Goal: Task Accomplishment & Management: Manage account settings

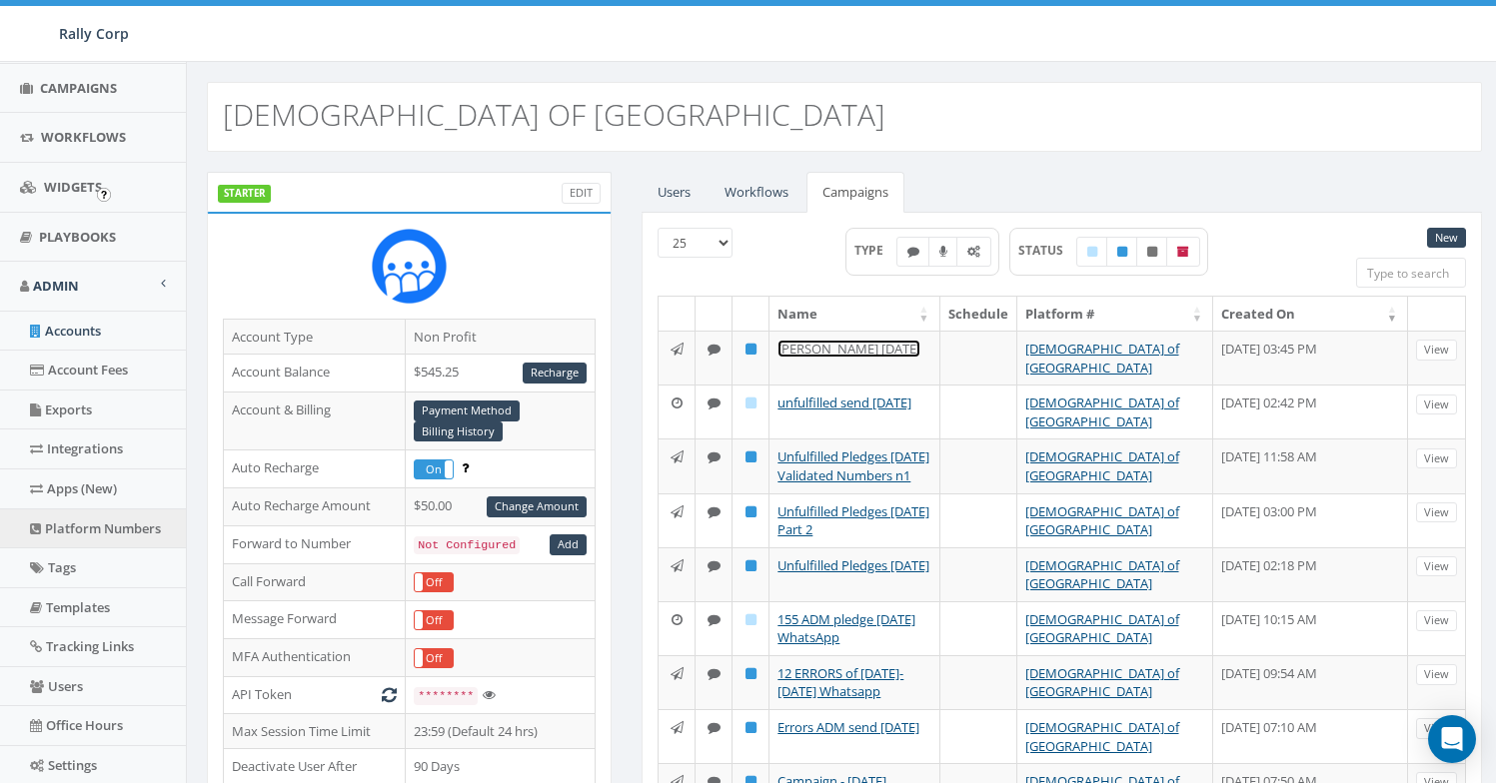
scroll to position [418, 0]
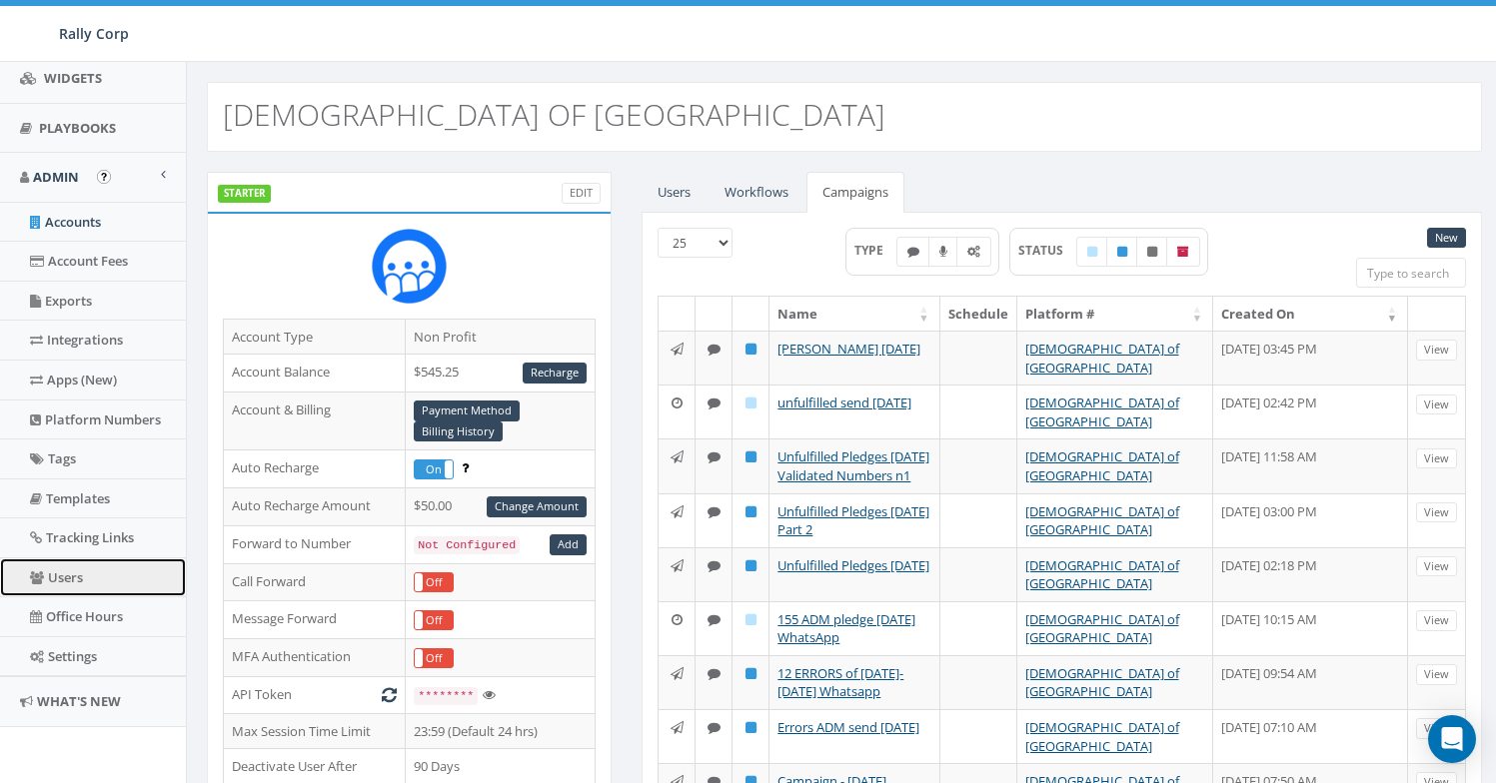
click at [82, 590] on link "Users" at bounding box center [93, 578] width 186 height 39
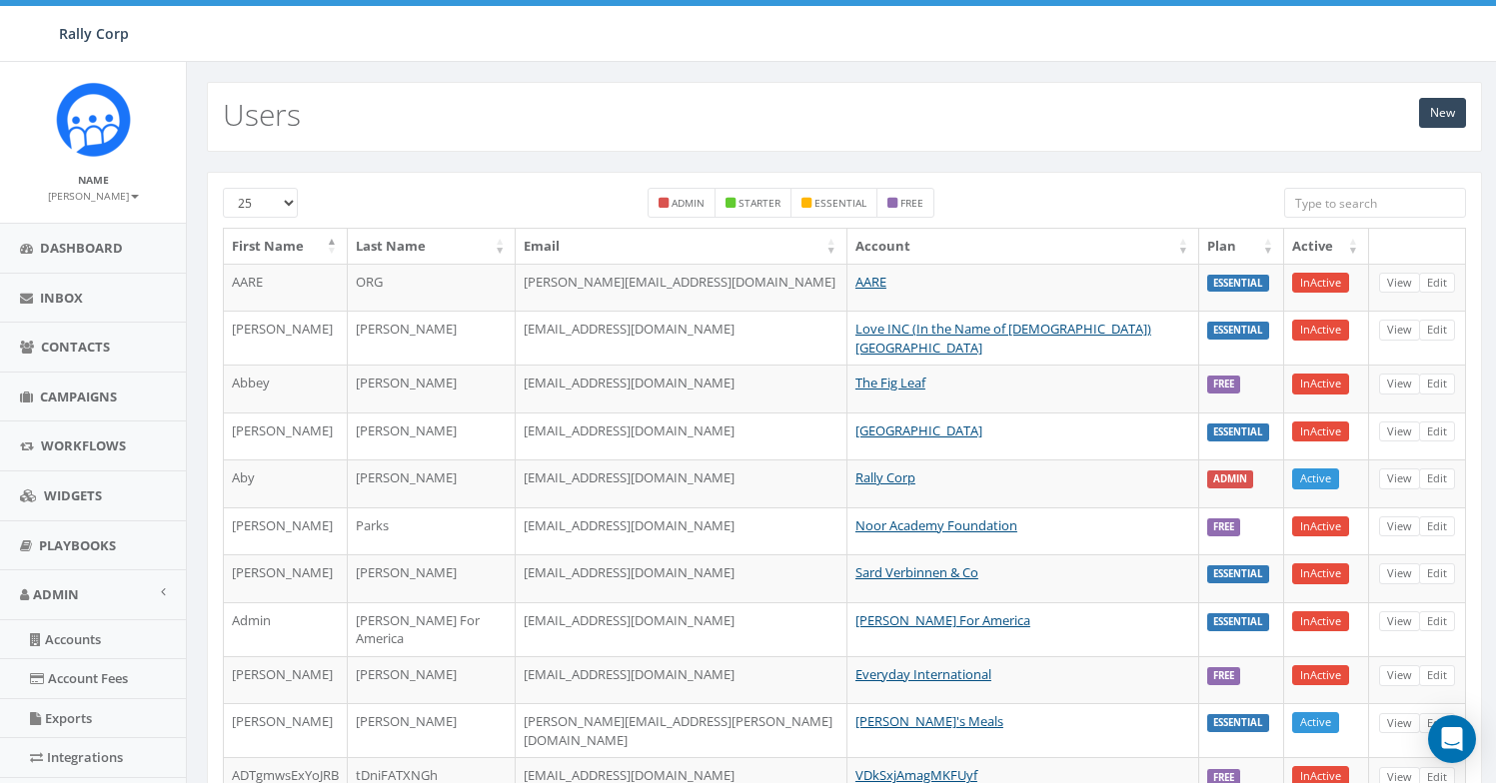
click at [1319, 202] on input "search" at bounding box center [1375, 203] width 182 height 30
type input "a"
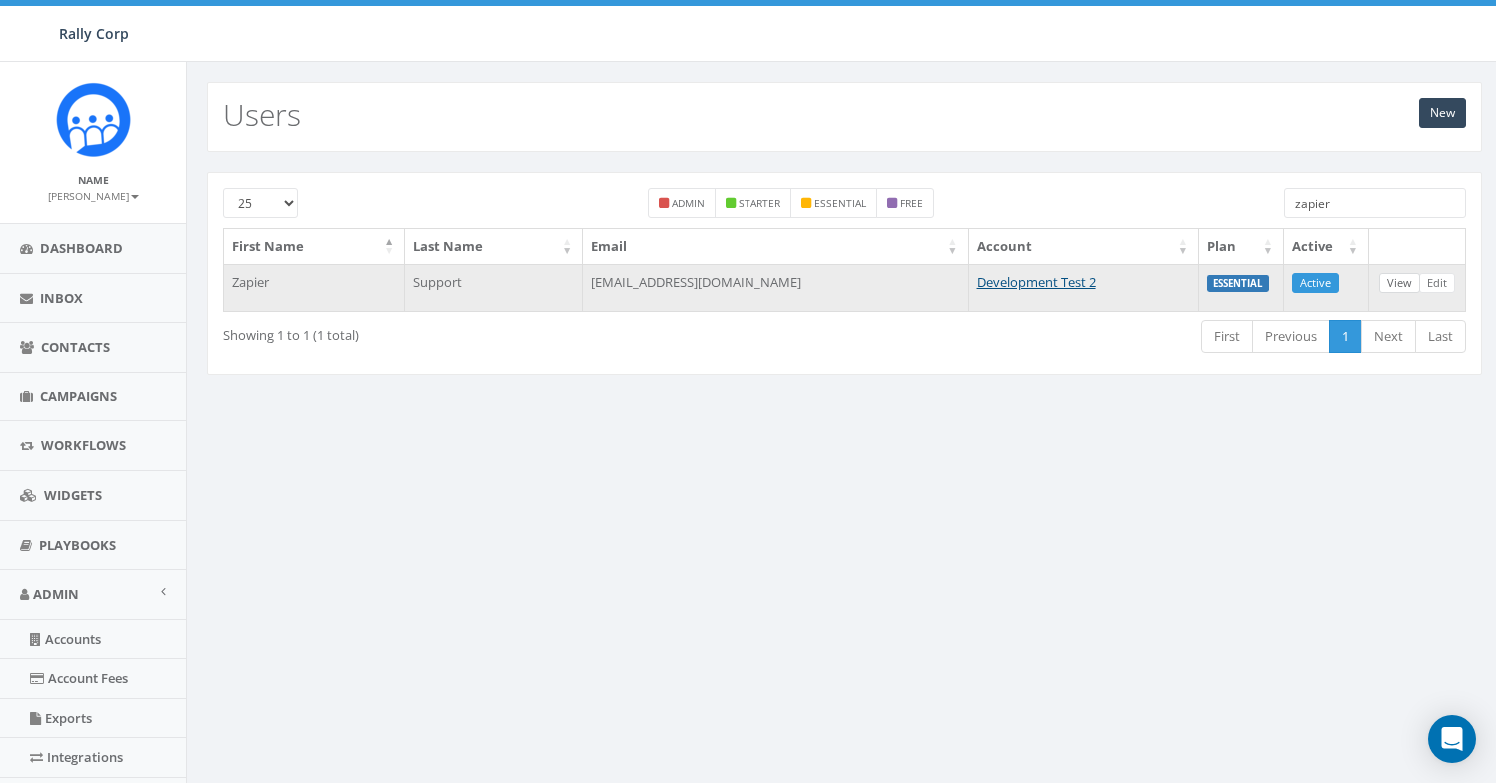
type input "zapier"
click at [1389, 290] on link "View" at bounding box center [1399, 283] width 41 height 21
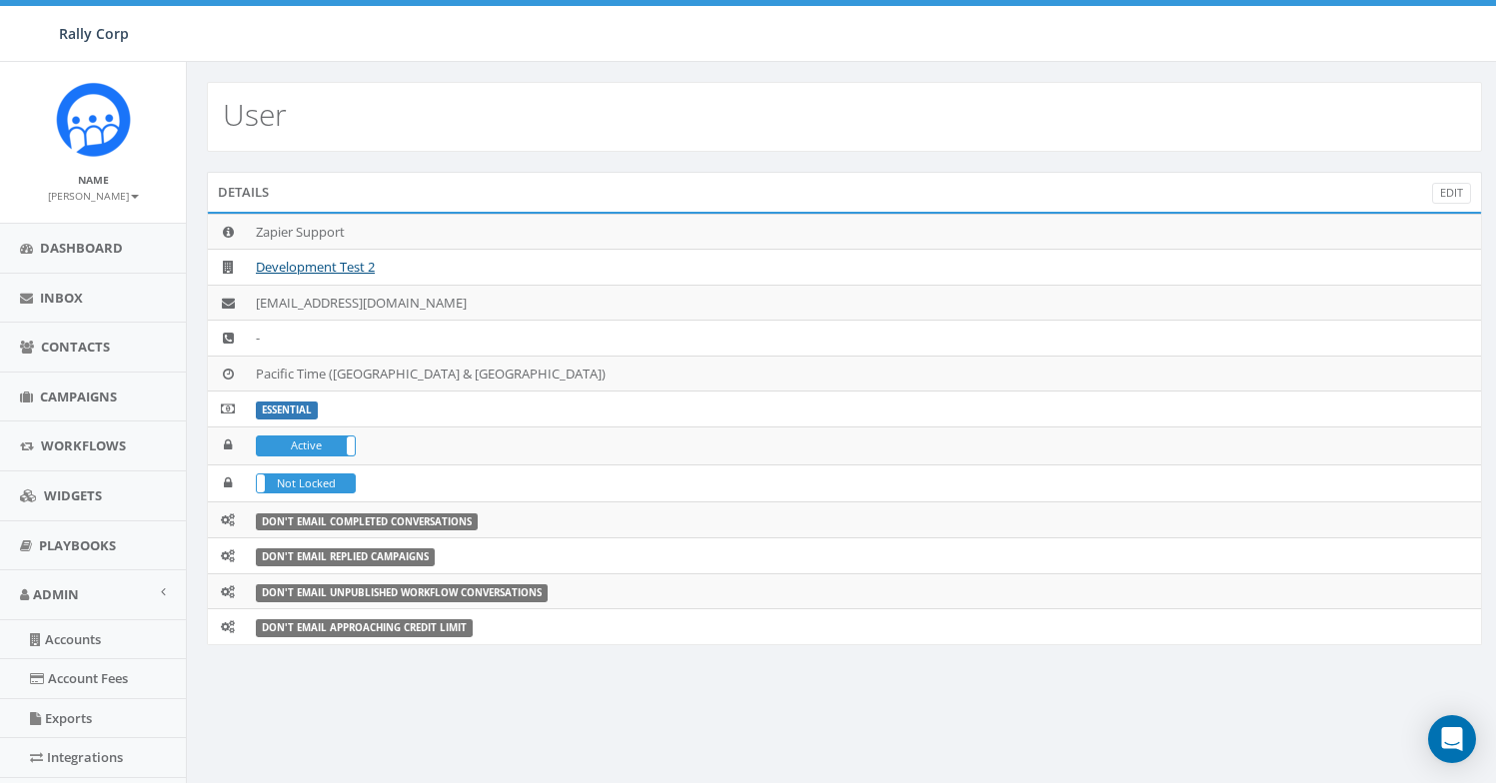
click at [1472, 189] on div "Details Edit" at bounding box center [844, 192] width 1275 height 40
click at [1460, 193] on link "Edit" at bounding box center [1451, 193] width 39 height 21
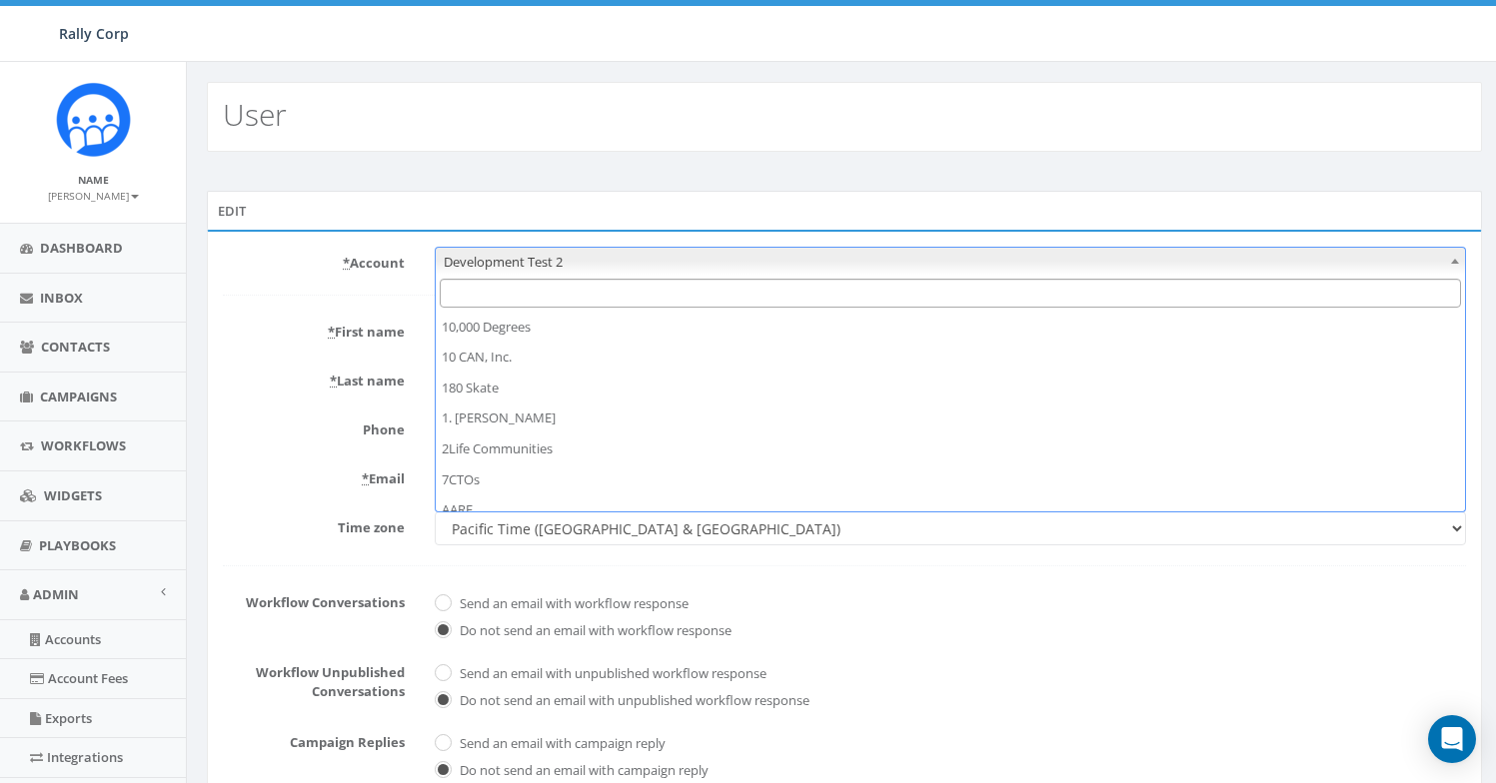
click at [607, 271] on span "Development Test 2" at bounding box center [950, 262] width 1029 height 28
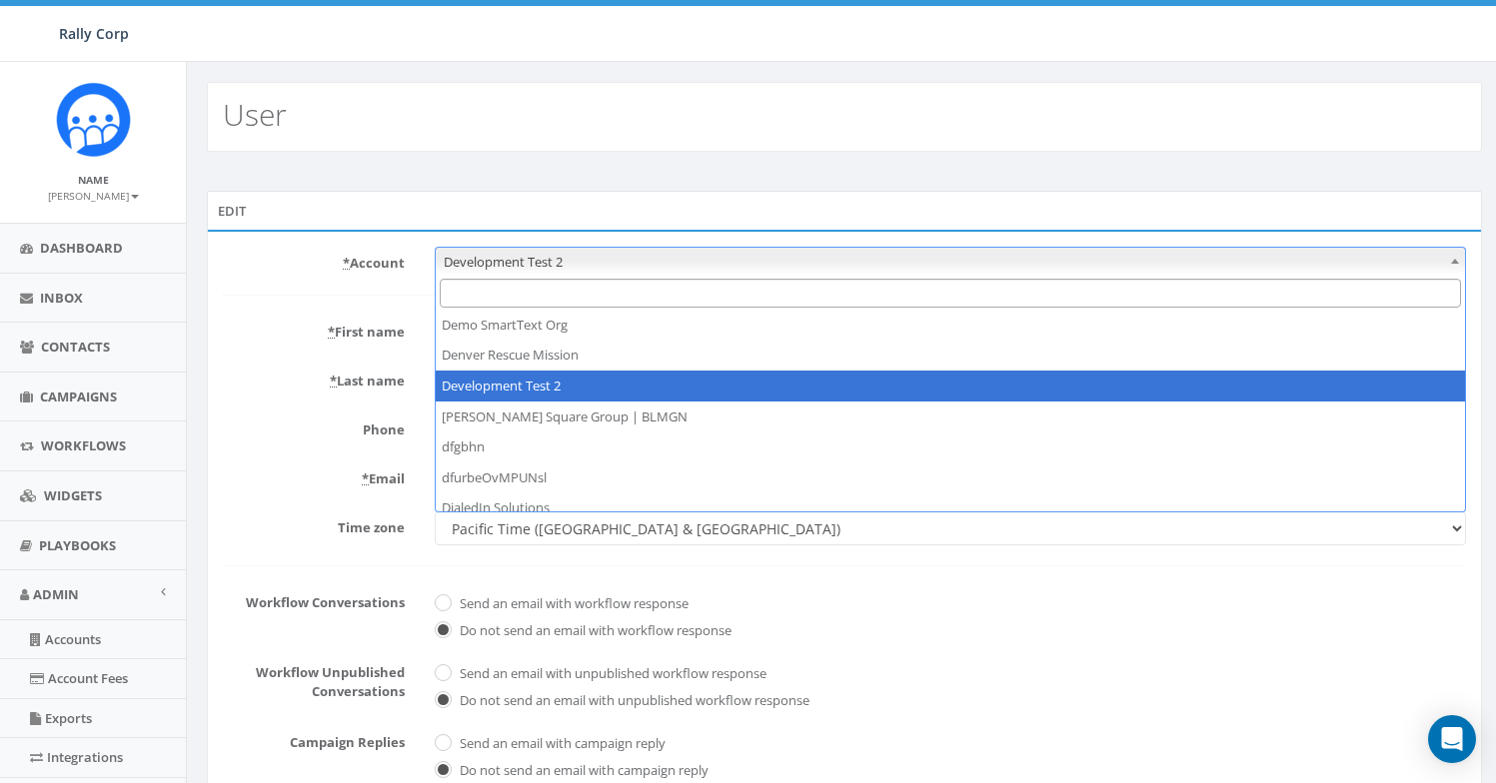
click at [617, 292] on input "Search" at bounding box center [950, 293] width 1021 height 29
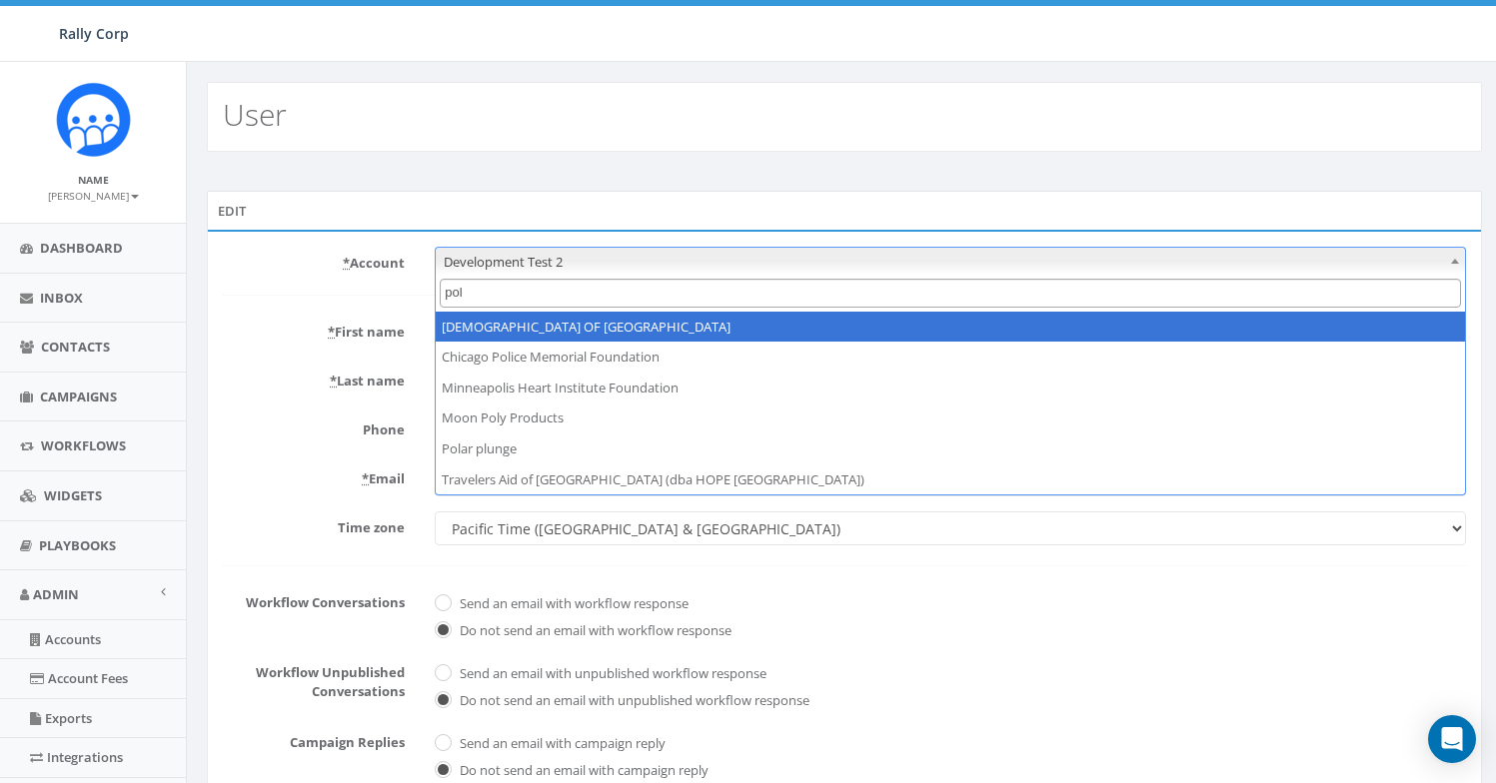
type input "pol"
select select "1360"
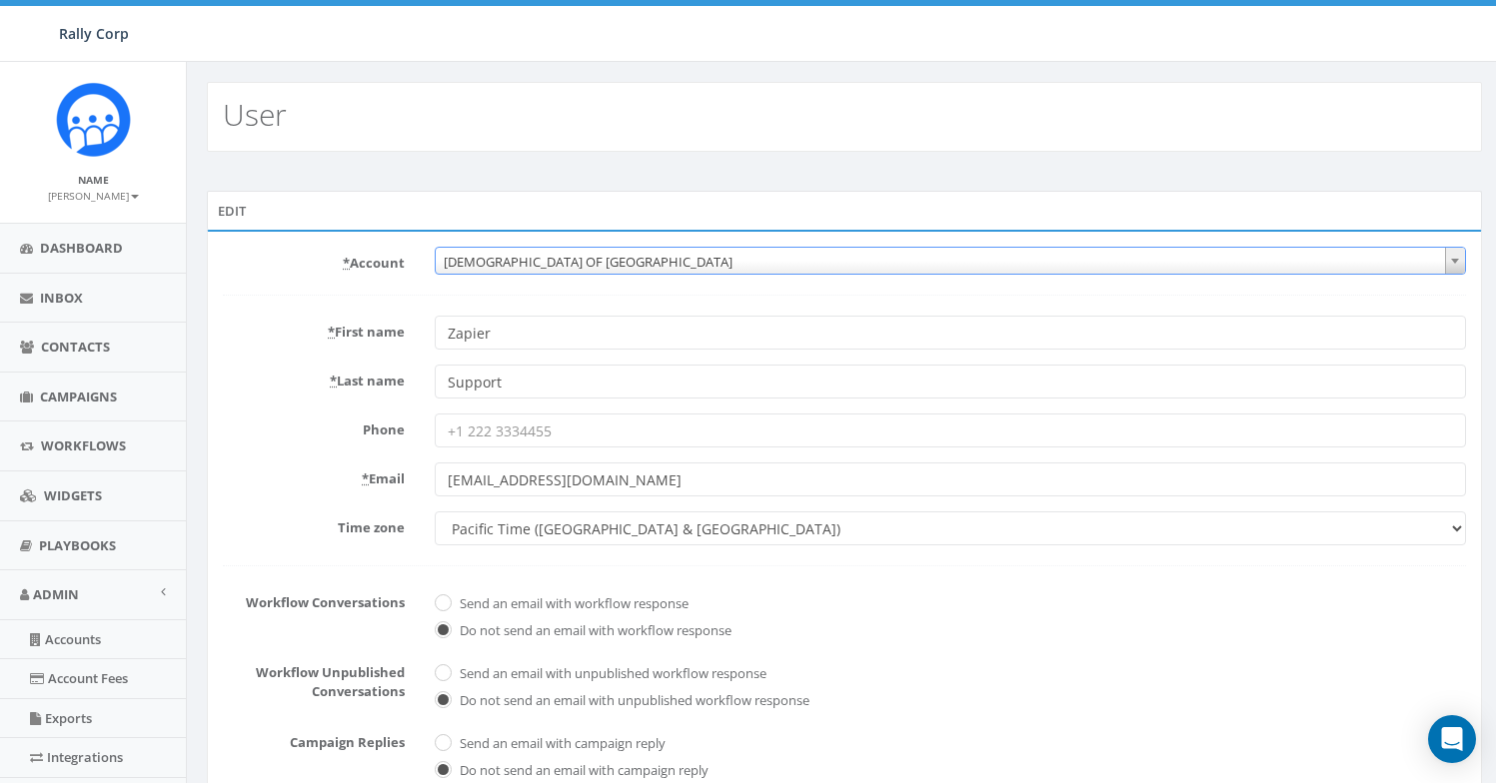
scroll to position [418, 0]
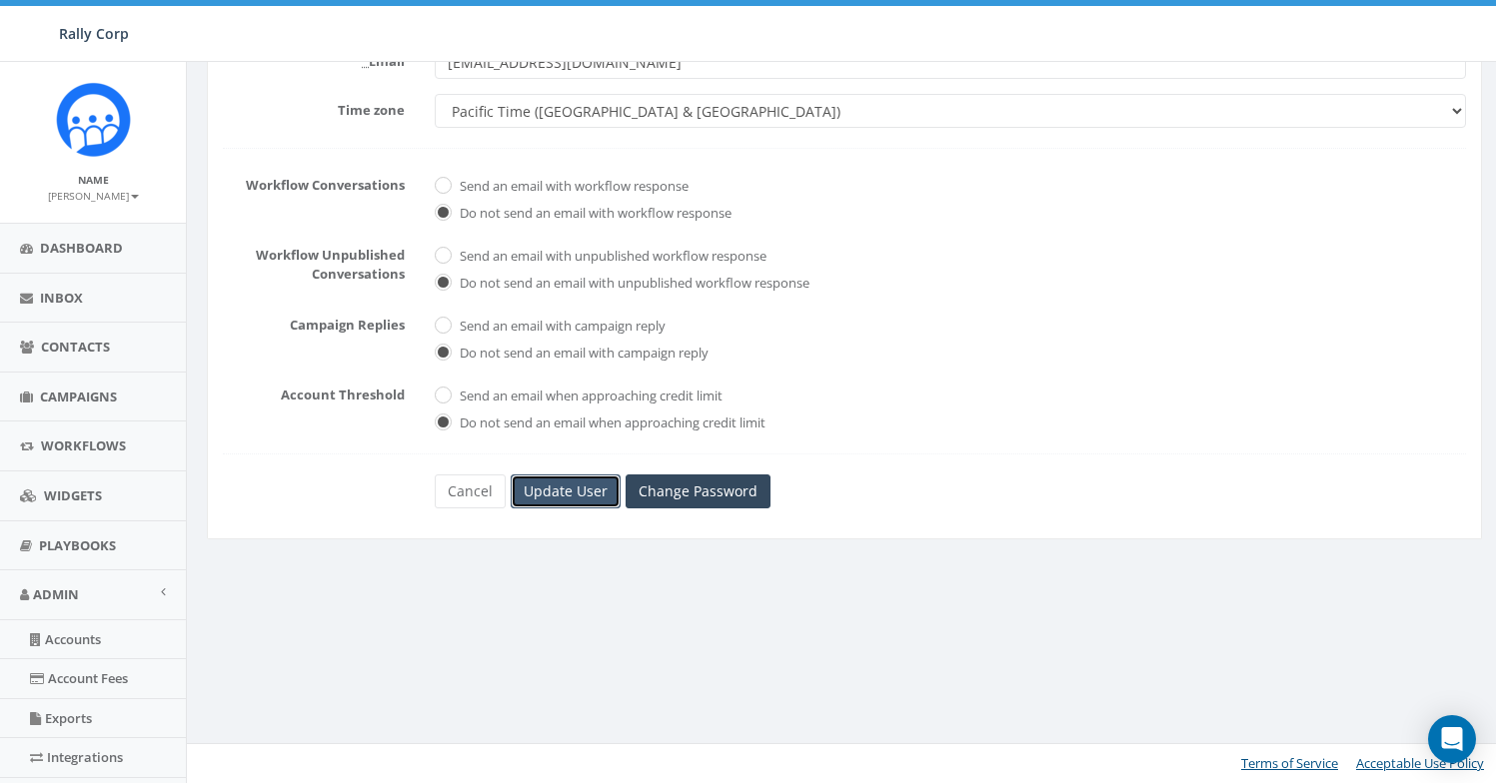
click at [536, 502] on input "Update User" at bounding box center [566, 492] width 110 height 34
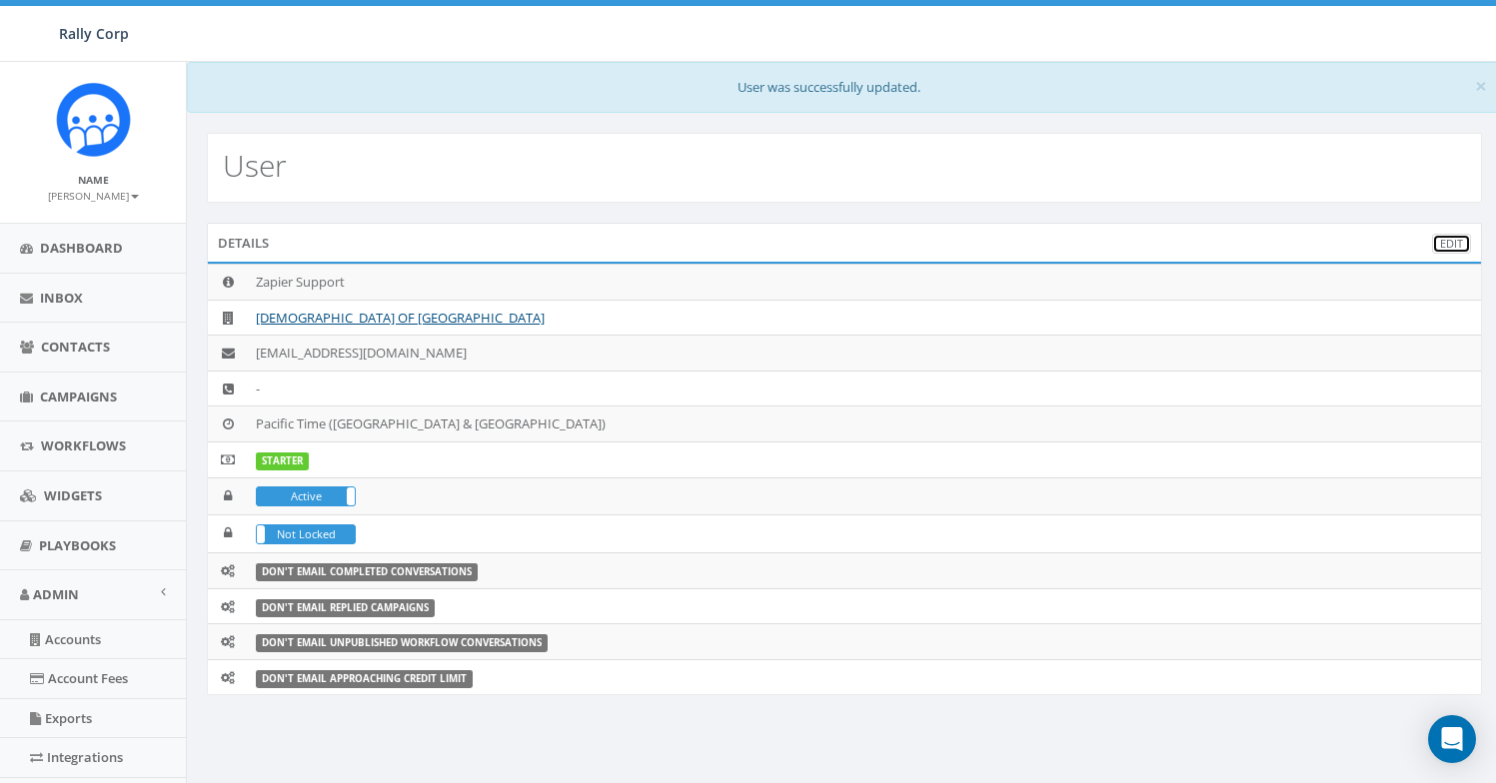
click at [1461, 248] on link "Edit" at bounding box center [1451, 244] width 39 height 21
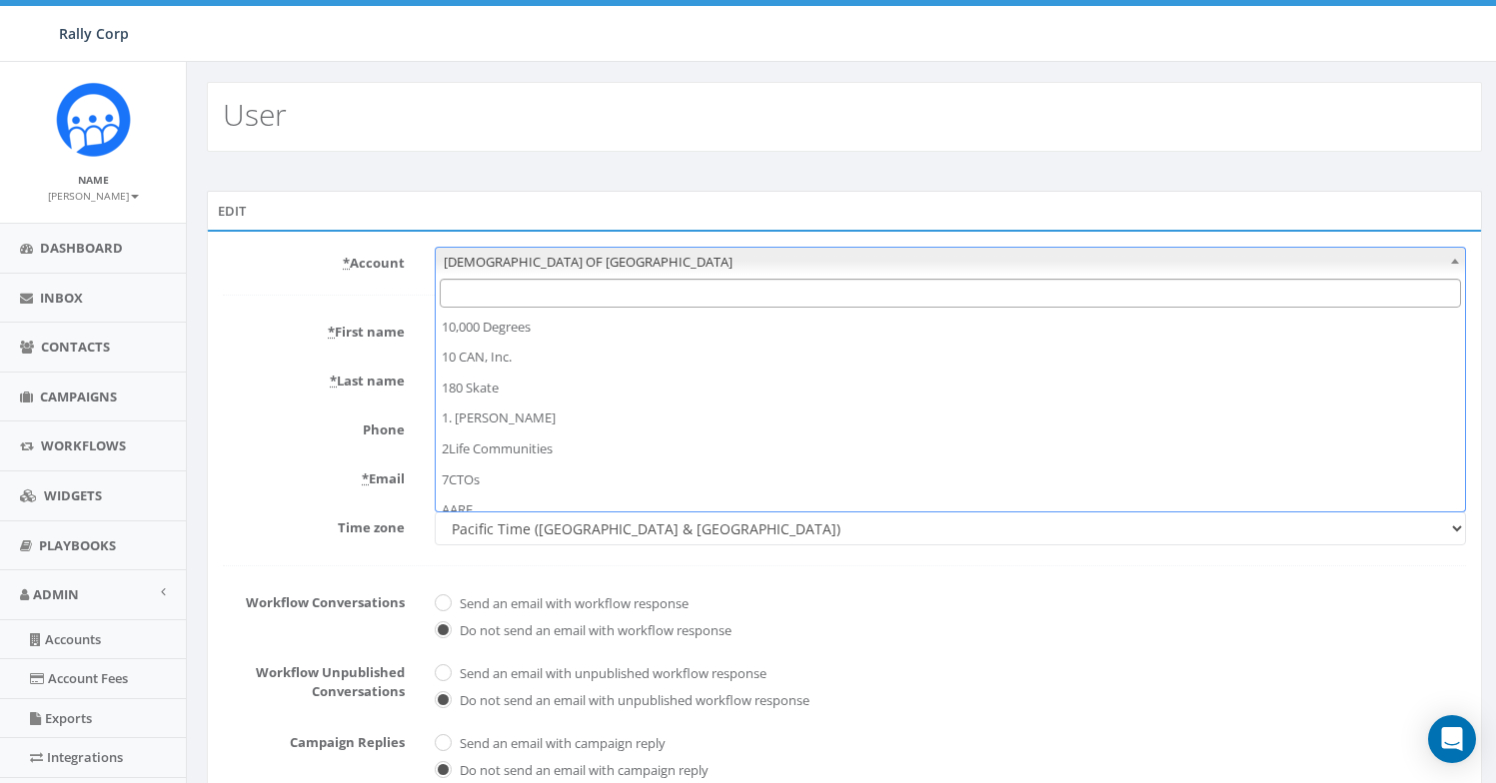
click at [470, 290] on input "Search" at bounding box center [950, 293] width 1021 height 29
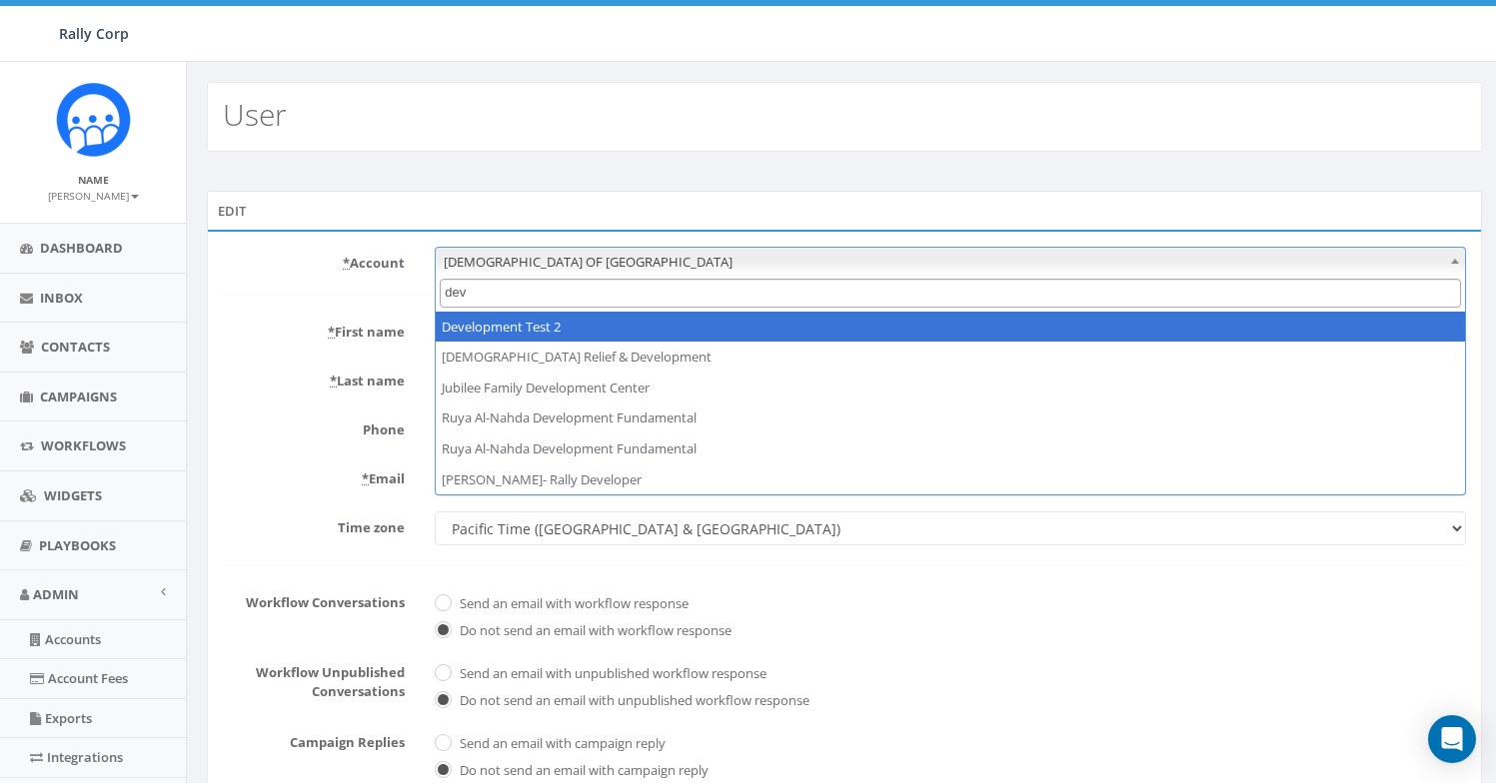
type input "dev"
select select "395"
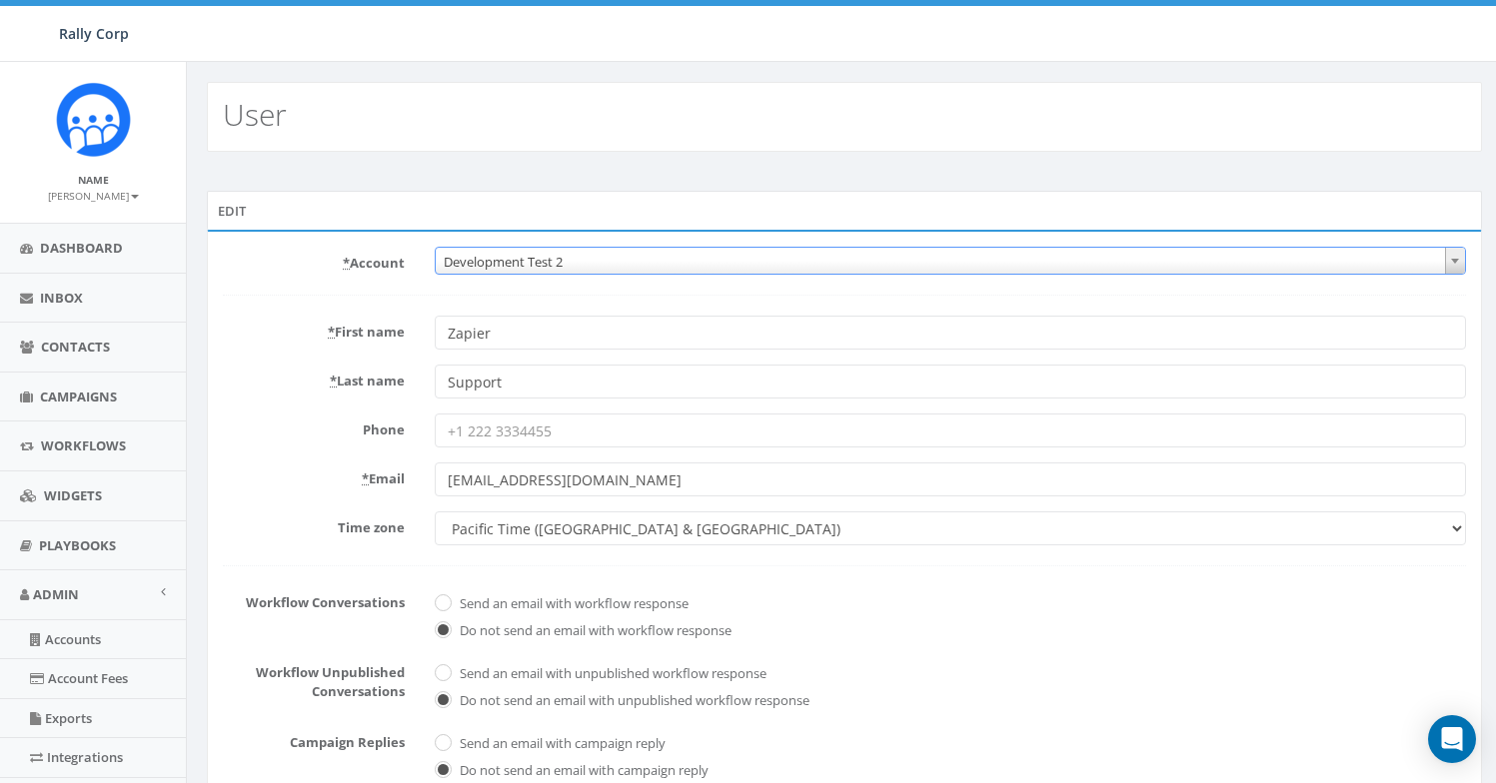
scroll to position [418, 0]
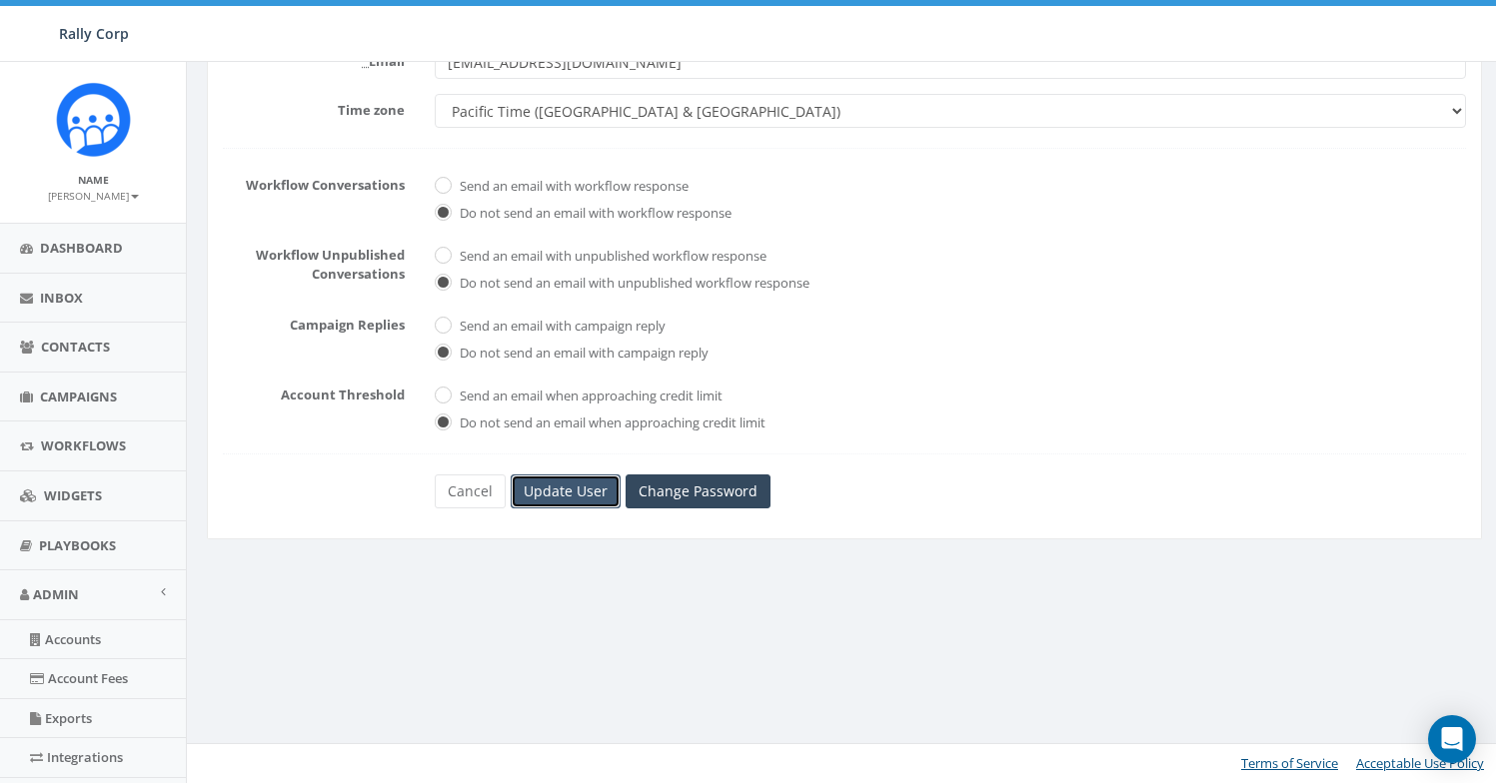
click at [562, 499] on input "Update User" at bounding box center [566, 492] width 110 height 34
